Goal: Task Accomplishment & Management: Manage account settings

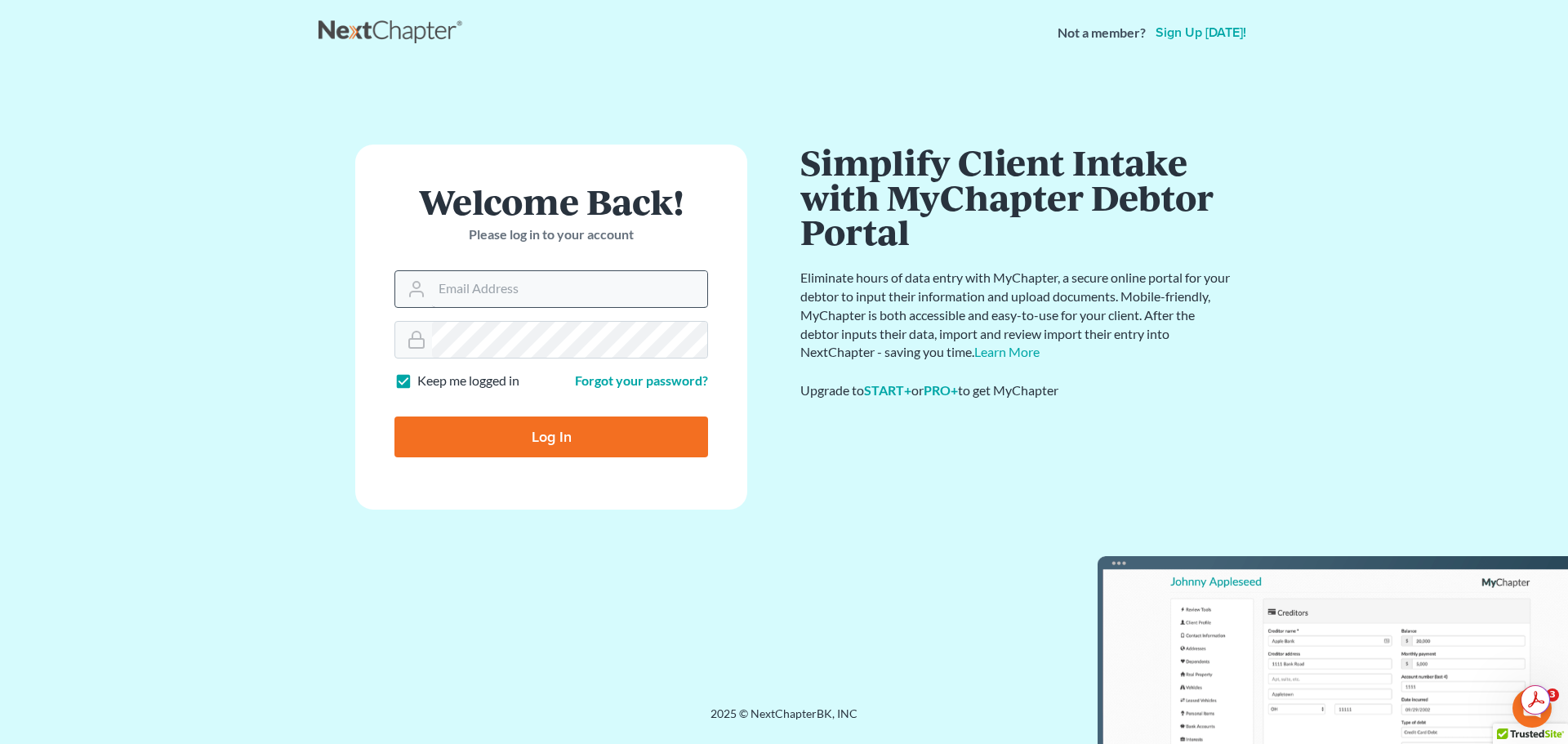
click at [594, 295] on input "Email Address" at bounding box center [570, 290] width 275 height 36
type input "pevangelista@scura.com"
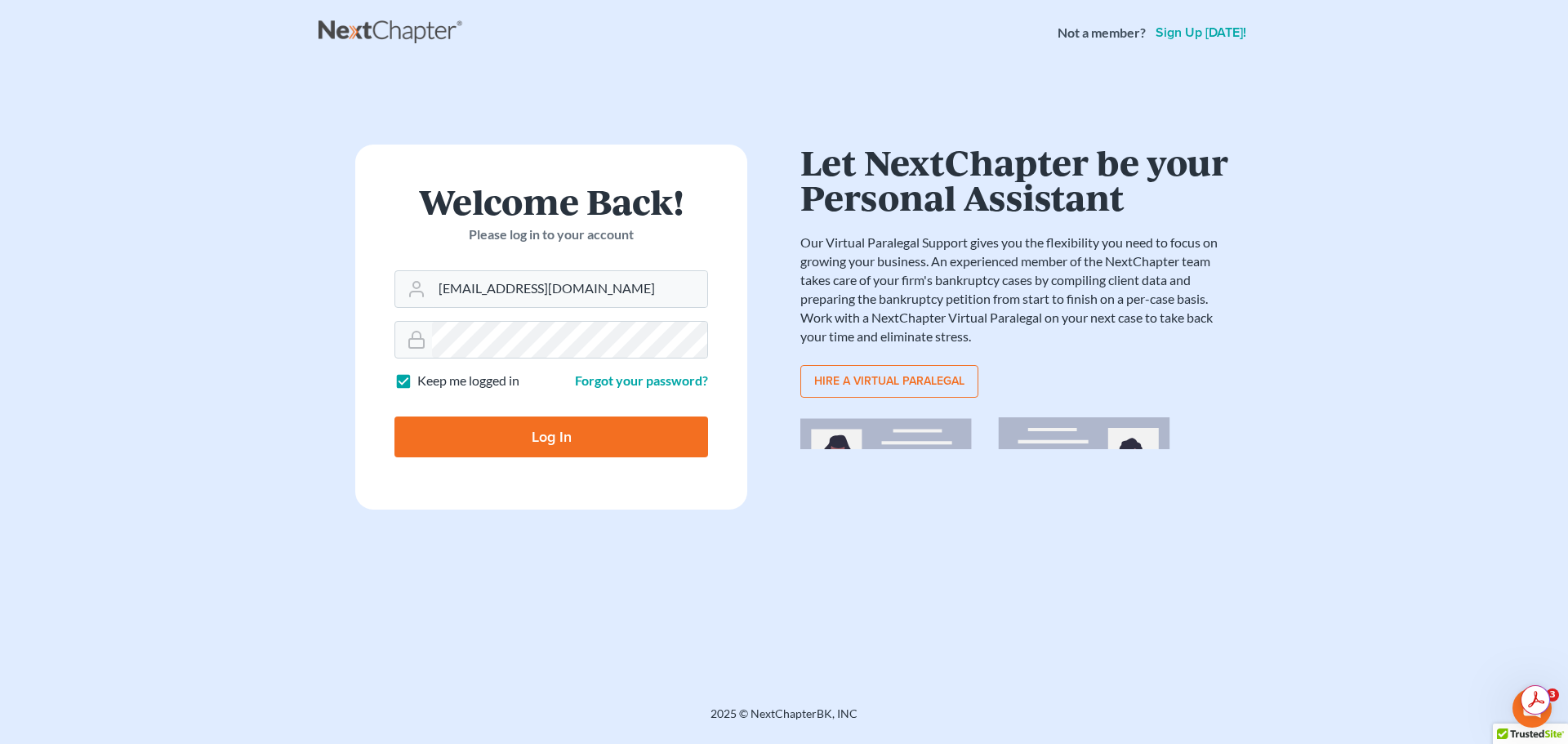
click at [417, 381] on label "Keep me logged in" at bounding box center [468, 381] width 102 height 19
click at [424, 381] on input "Keep me logged in" at bounding box center [429, 376] width 10 height 10
checkbox input "false"
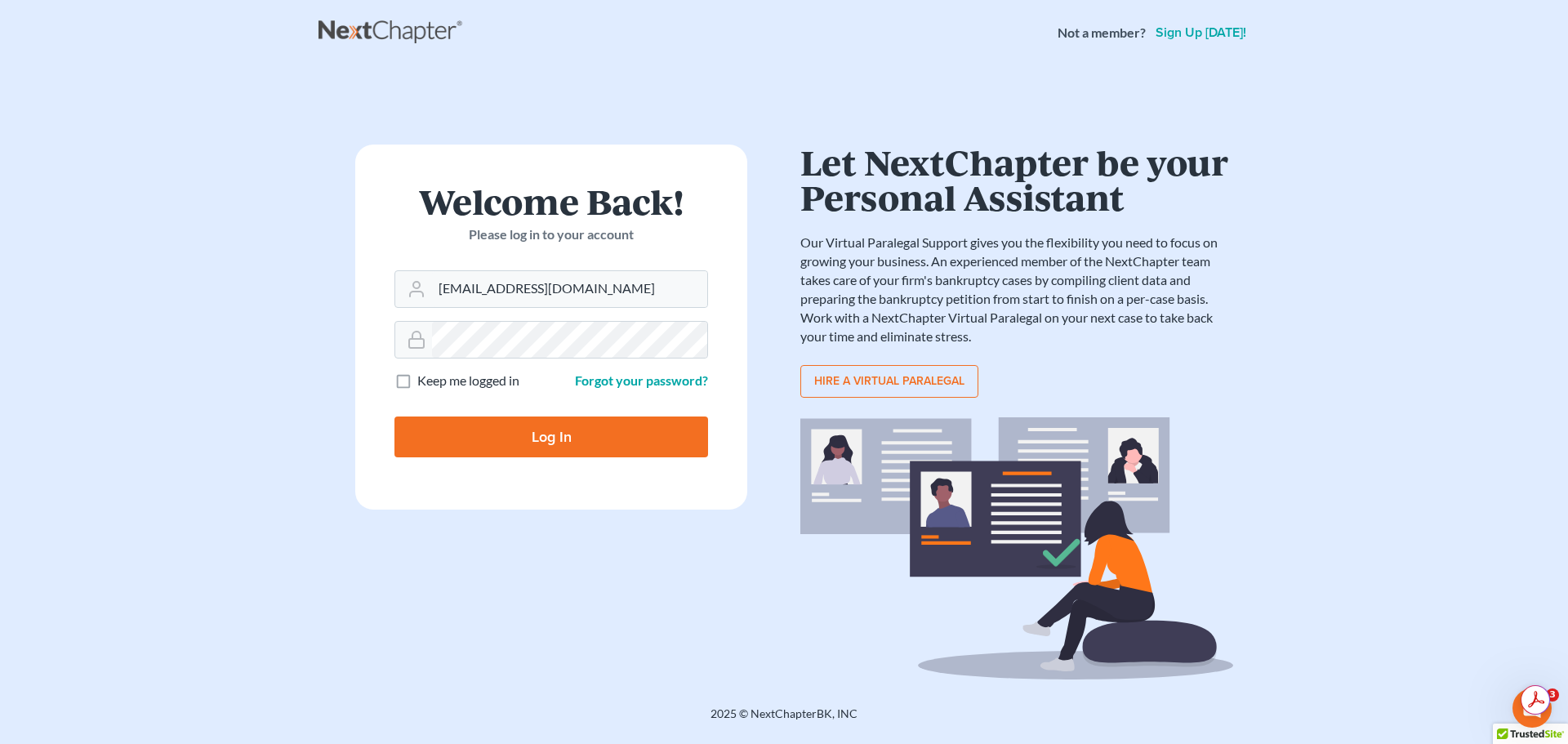
click at [438, 431] on input "Log In" at bounding box center [551, 436] width 313 height 41
type input "Thinking..."
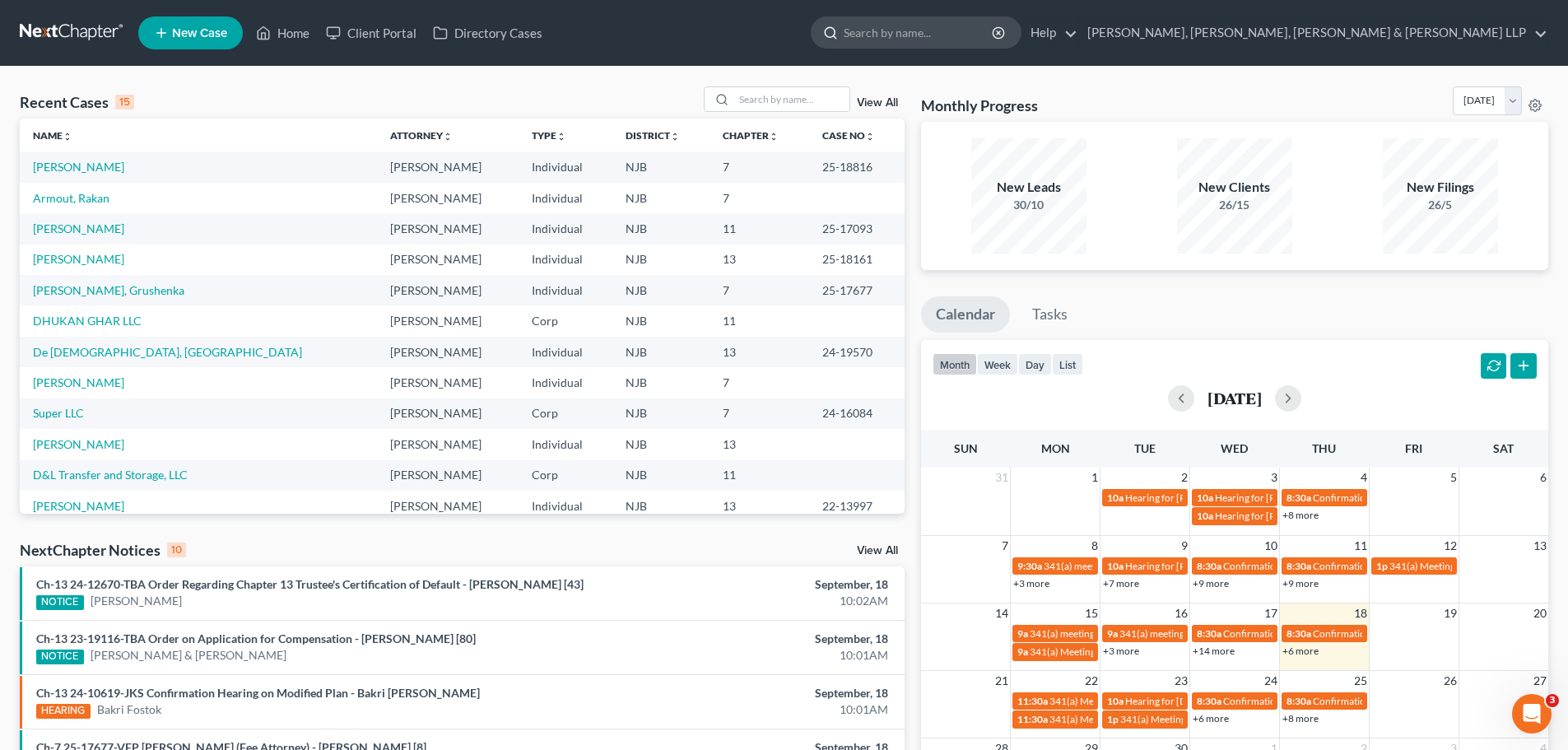
click at [995, 29] on input "search" at bounding box center [919, 33] width 151 height 31
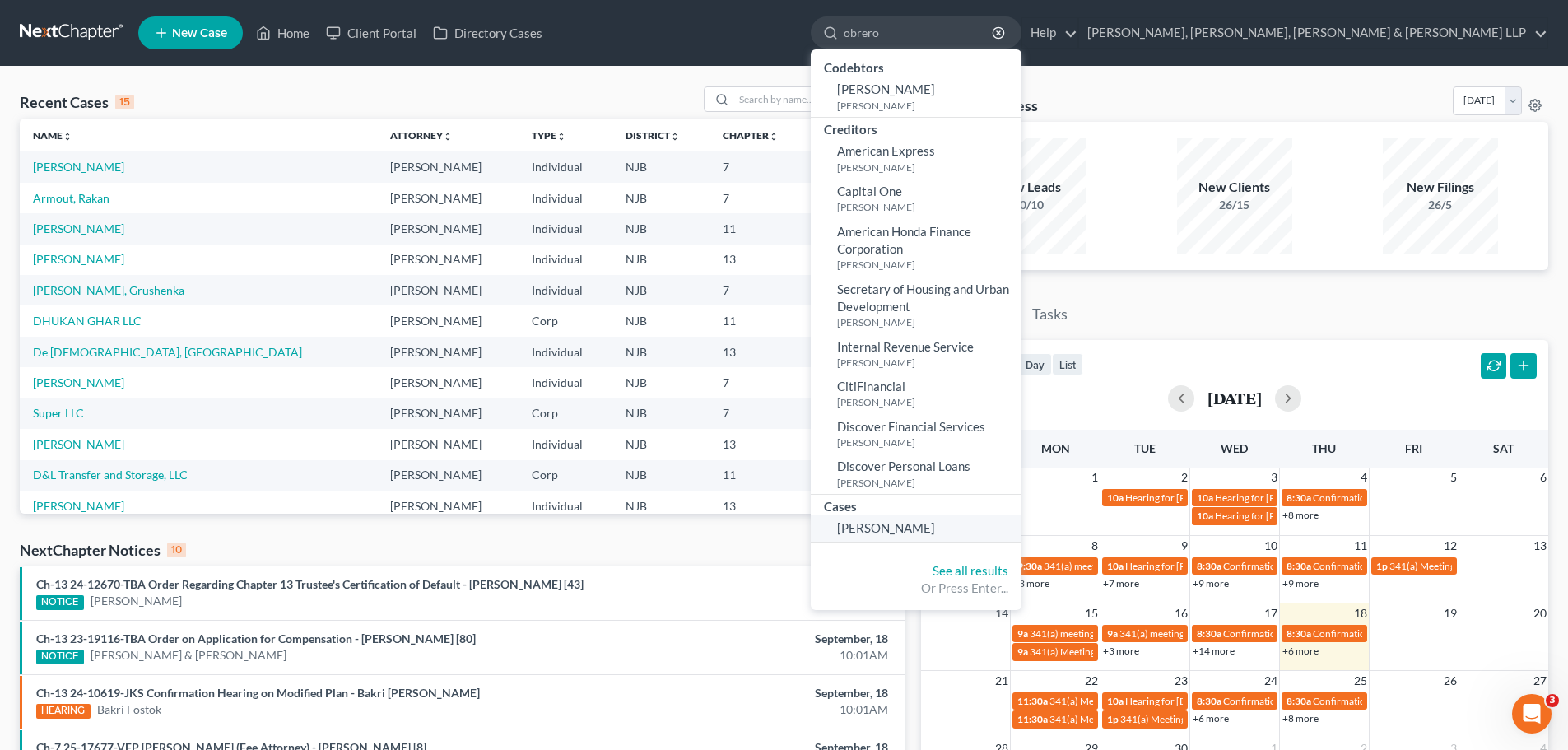
type input "obrero"
click at [935, 529] on span "Obrero, Patricia" at bounding box center [886, 527] width 98 height 14
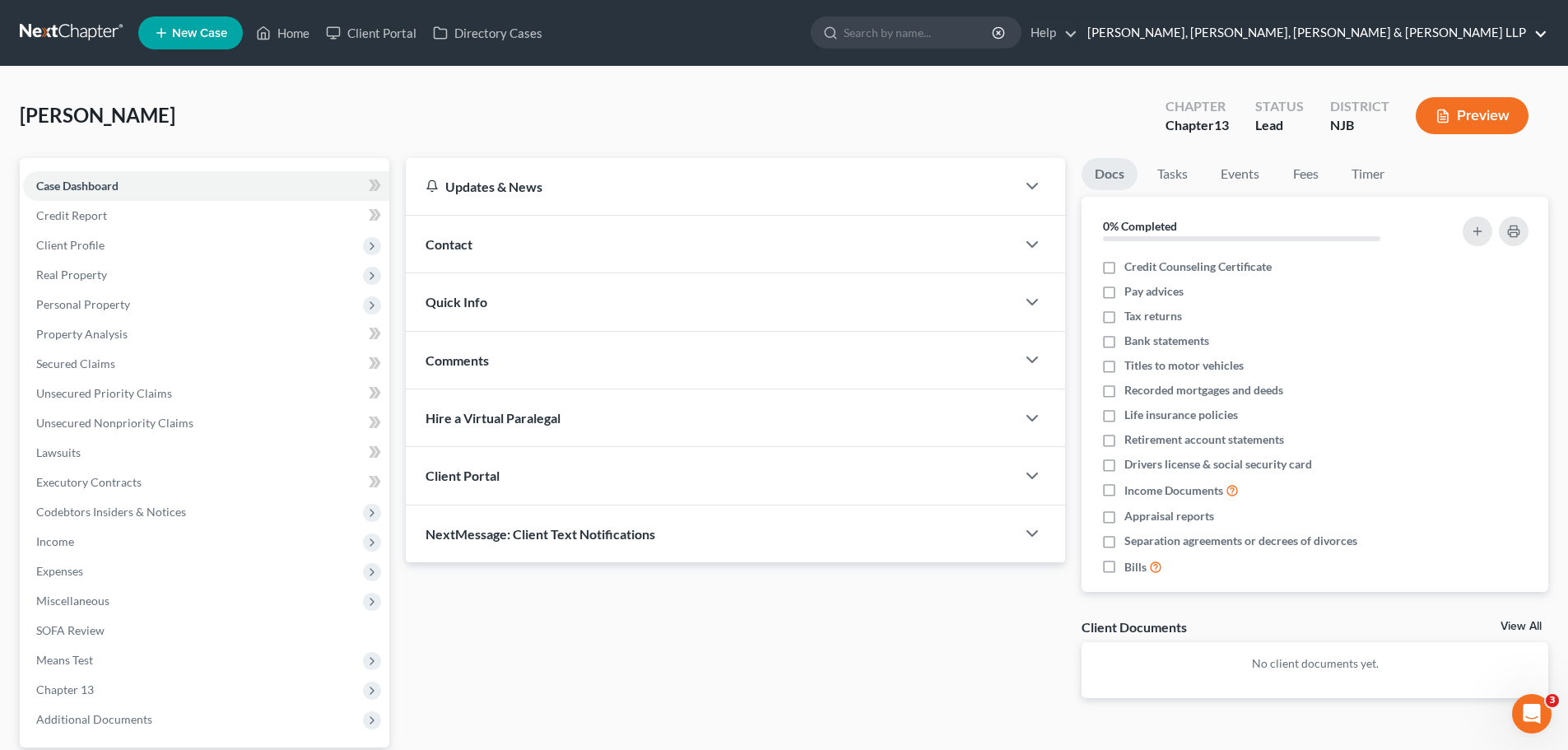
click at [1403, 43] on link "Scura Wigfield, Heyer, Stevens & Cammarota LLP" at bounding box center [1314, 33] width 469 height 30
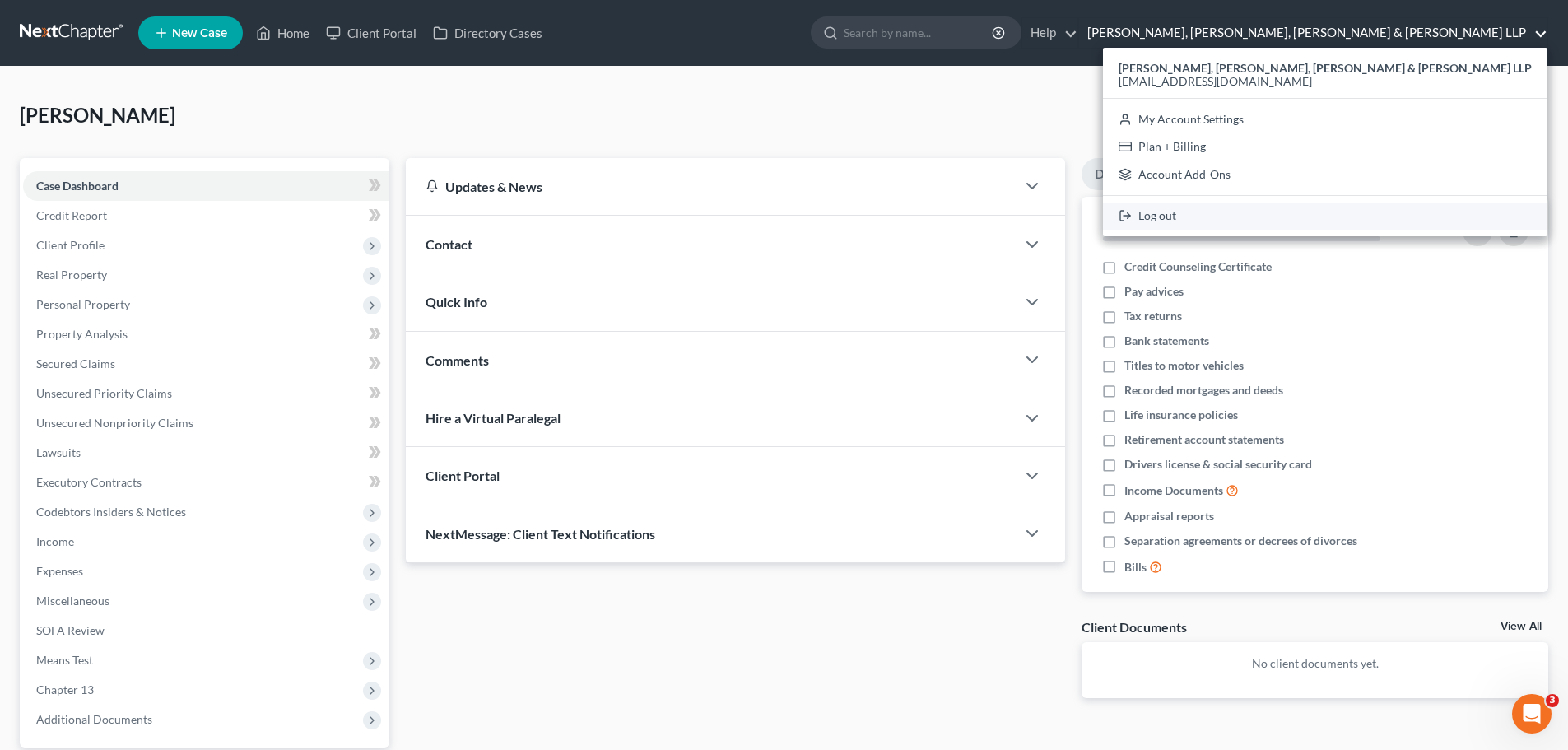
click at [1340, 217] on link "Log out" at bounding box center [1325, 216] width 445 height 28
